Goal: Task Accomplishment & Management: Manage account settings

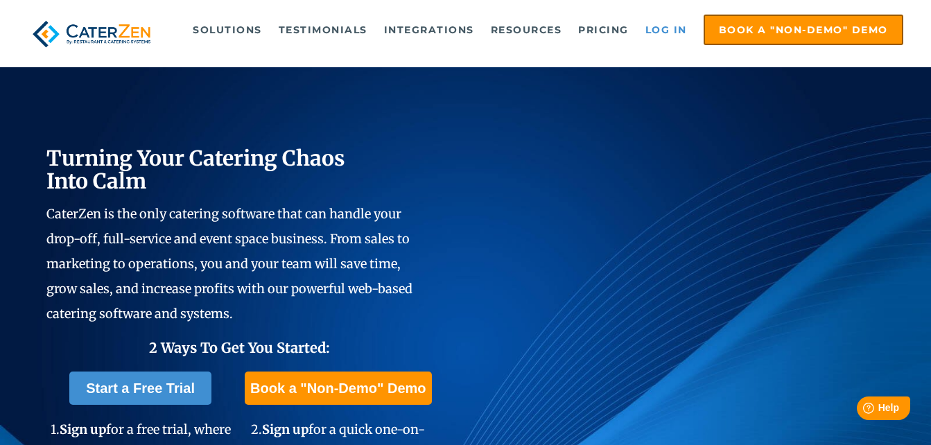
click at [668, 35] on link "Log in" at bounding box center [666, 30] width 55 height 28
click at [671, 28] on link "Log in" at bounding box center [666, 30] width 55 height 28
click at [652, 33] on link "Log in" at bounding box center [666, 30] width 55 height 28
click at [657, 26] on link "Log in" at bounding box center [666, 30] width 55 height 28
